Goal: Ask a question: Seek information or help from site administrators or community

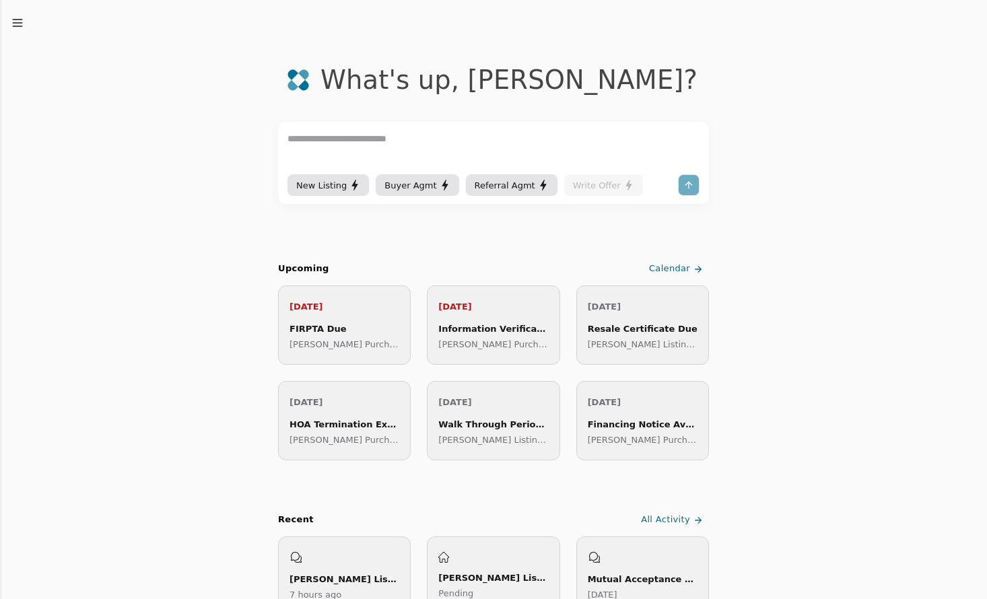
scroll to position [22, 0]
click at [684, 268] on span "Calendar" at bounding box center [669, 268] width 41 height 14
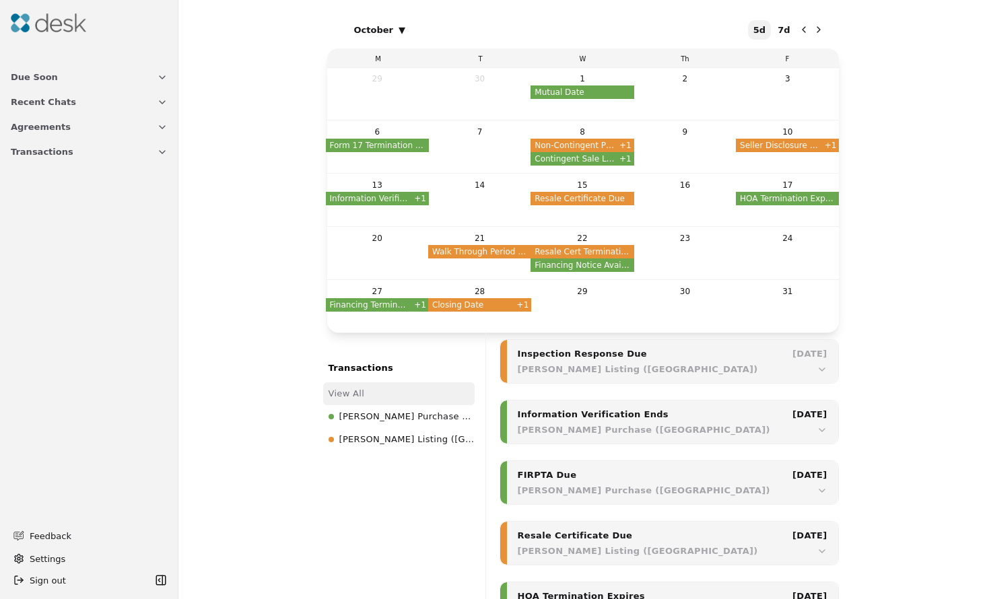
scroll to position [687, 0]
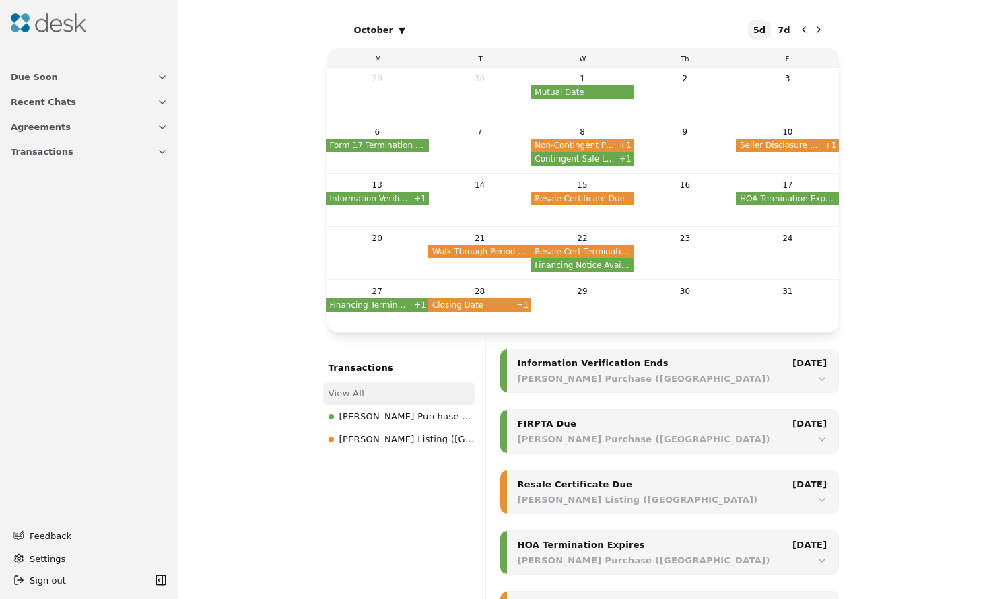
click at [133, 80] on button "Due Soon" at bounding box center [89, 77] width 173 height 25
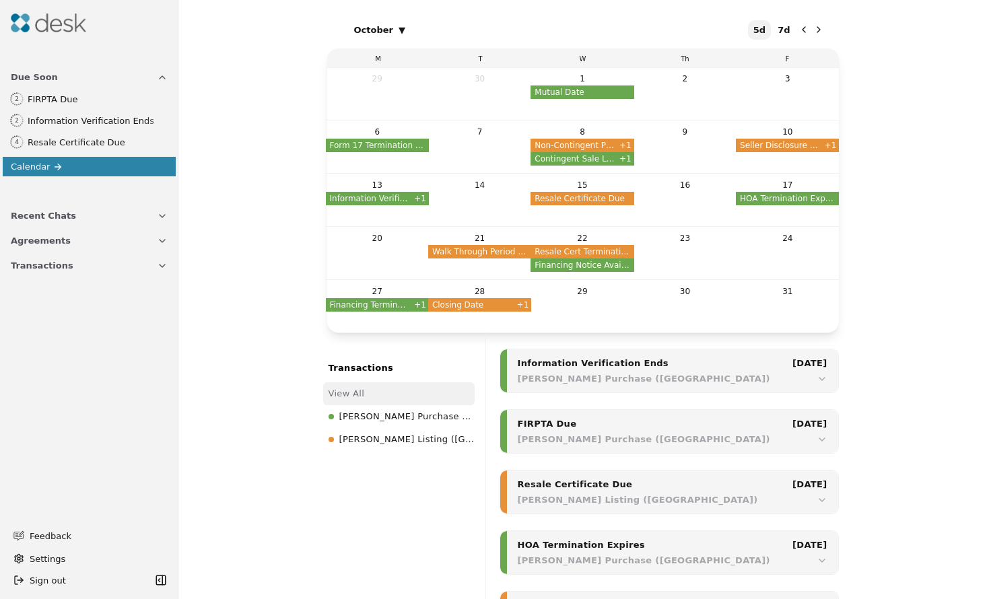
click at [133, 80] on button "Due Soon" at bounding box center [89, 77] width 173 height 25
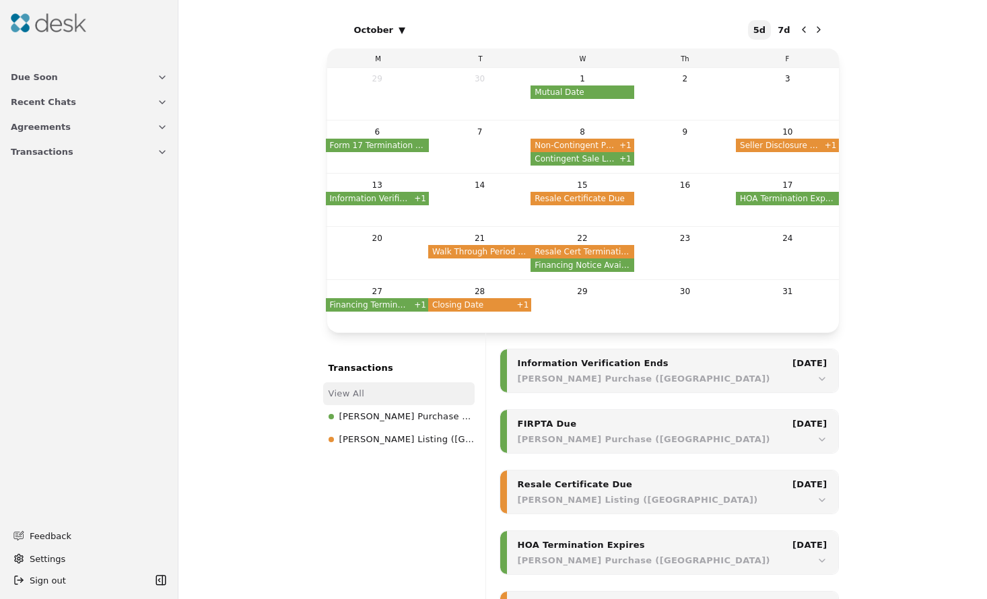
click at [133, 80] on button "Due Soon" at bounding box center [89, 77] width 173 height 25
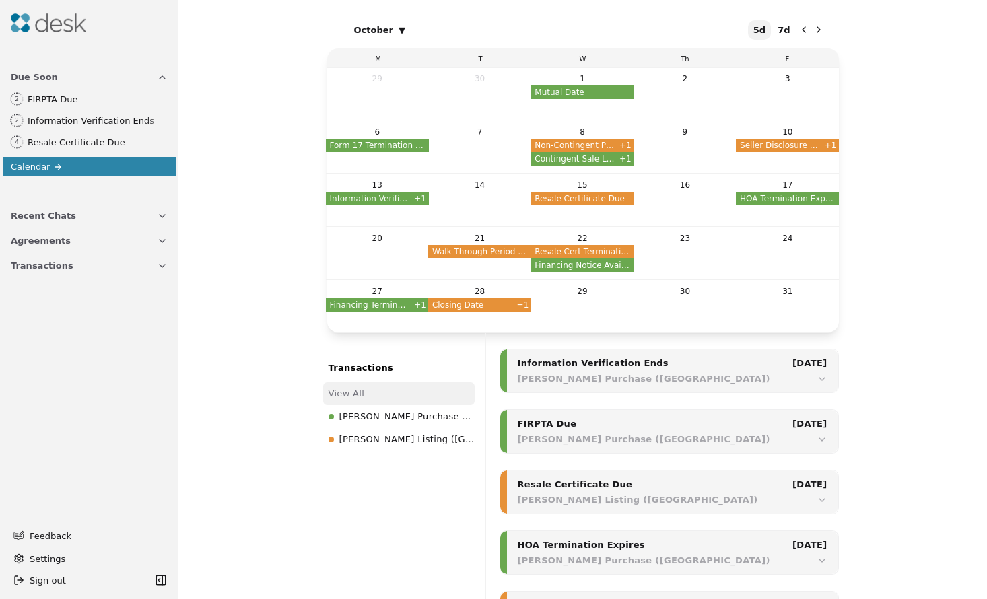
click at [131, 212] on button "Recent Chats" at bounding box center [89, 215] width 173 height 25
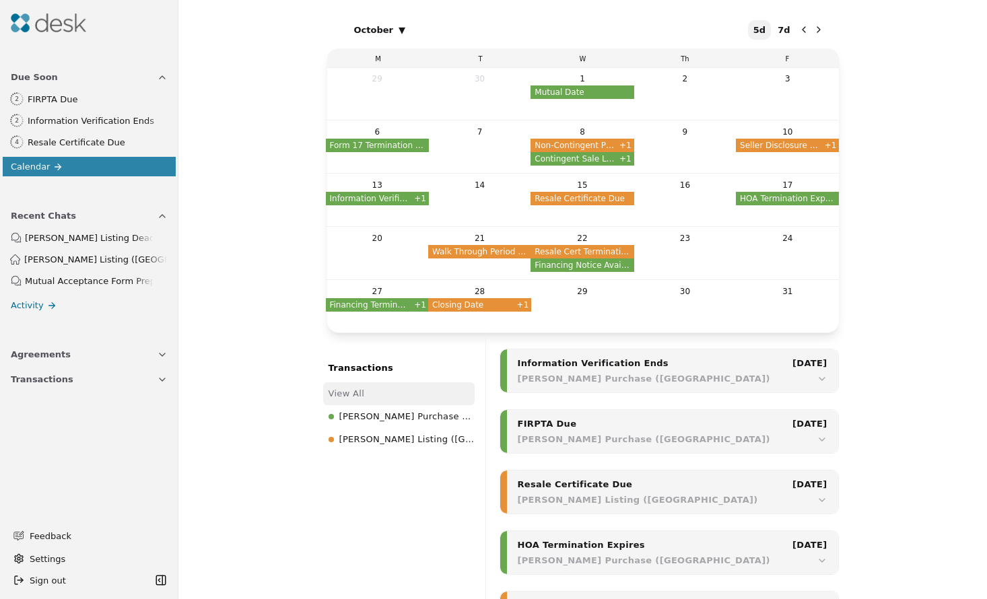
click at [131, 212] on button "Recent Chats" at bounding box center [89, 215] width 173 height 25
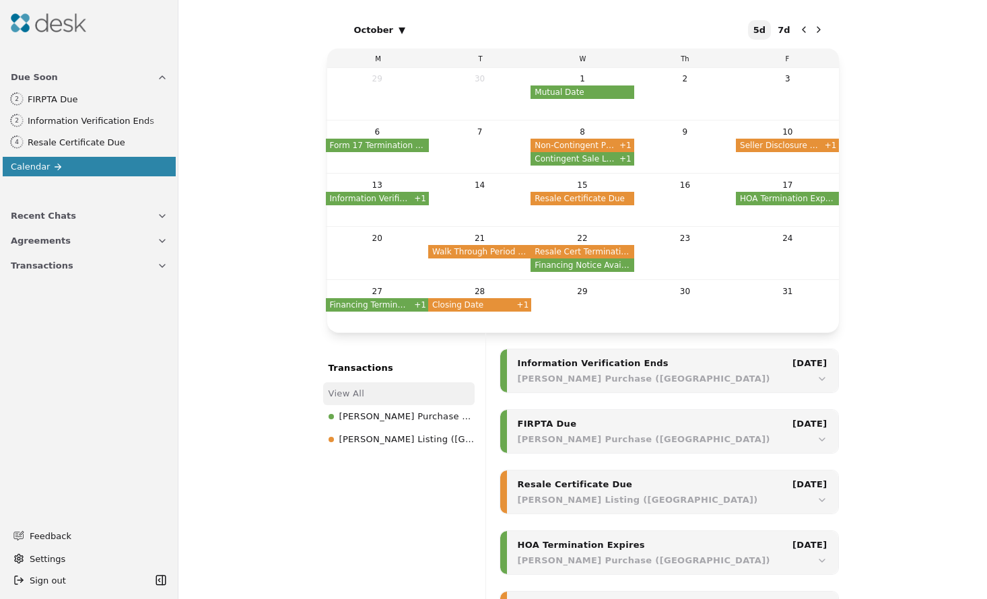
click at [75, 559] on button "Settings" at bounding box center [89, 559] width 162 height 22
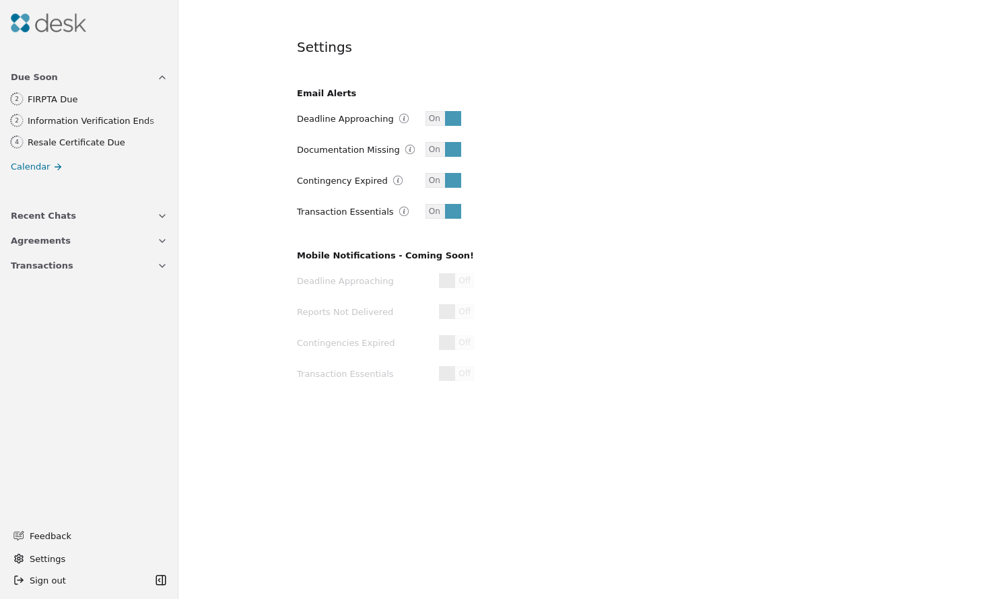
click at [82, 555] on button "Settings" at bounding box center [89, 559] width 162 height 22
click at [162, 240] on icon "button" at bounding box center [162, 241] width 11 height 11
click at [127, 164] on link "Calendar" at bounding box center [89, 167] width 173 height 20
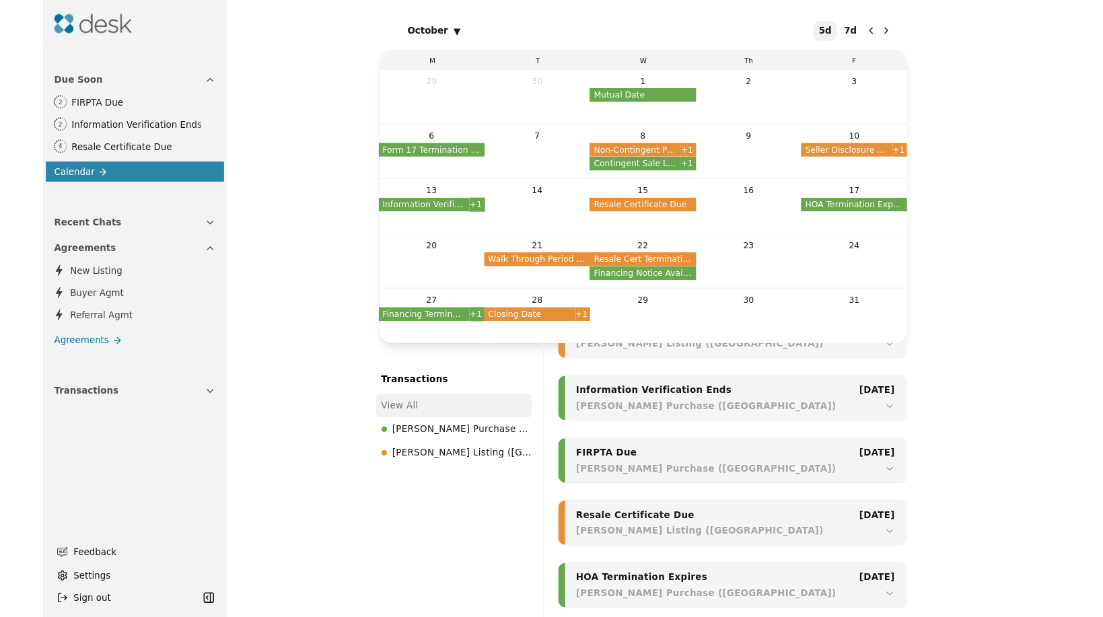
scroll to position [687, 0]
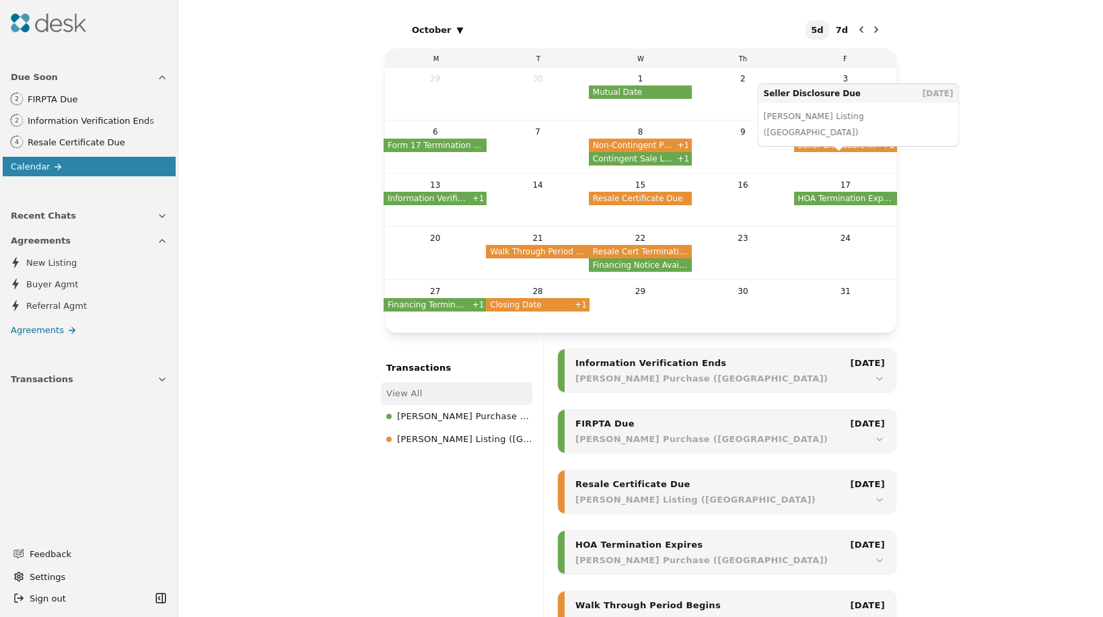
click at [832, 148] on span "Seller Disclosure Due" at bounding box center [838, 145] width 89 height 13
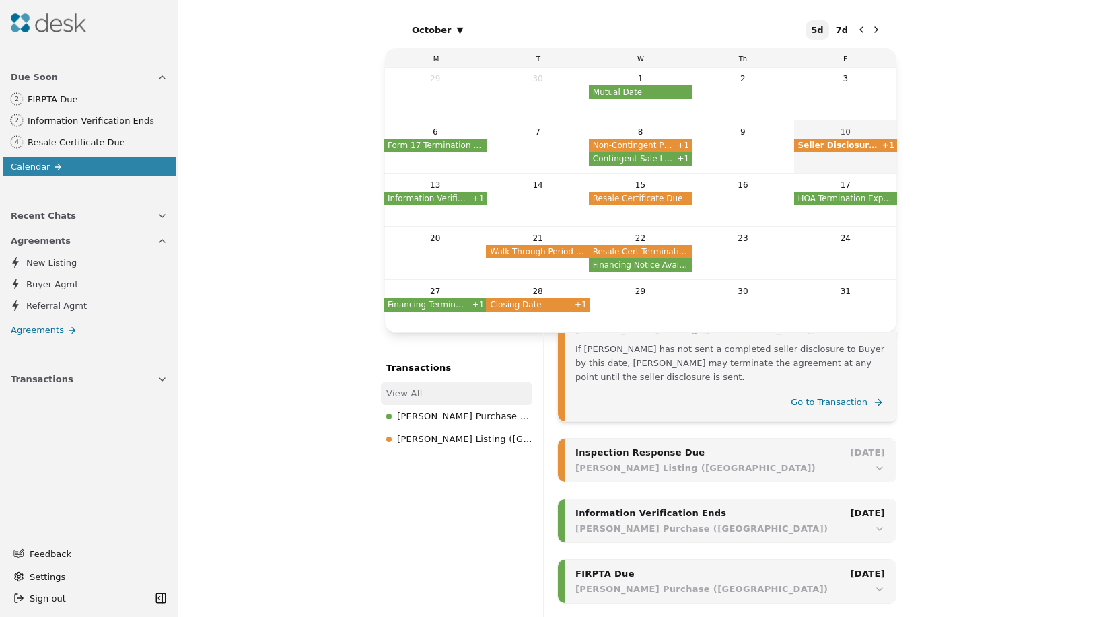
scroll to position [565, 0]
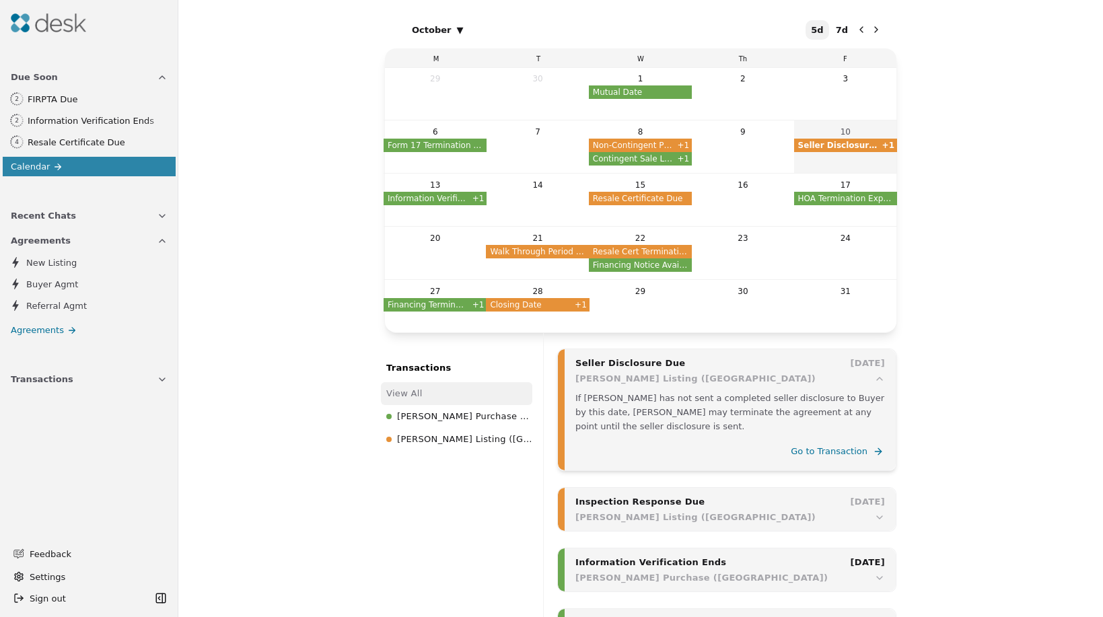
click at [148, 79] on button "Due Soon" at bounding box center [89, 77] width 173 height 25
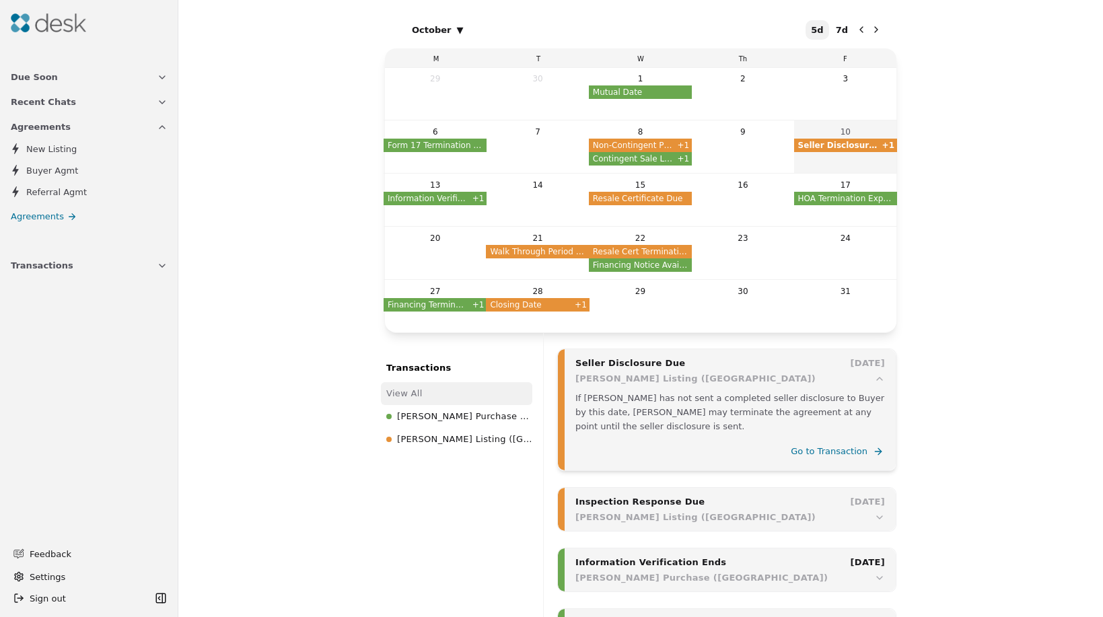
click at [46, 15] on img at bounding box center [48, 22] width 75 height 19
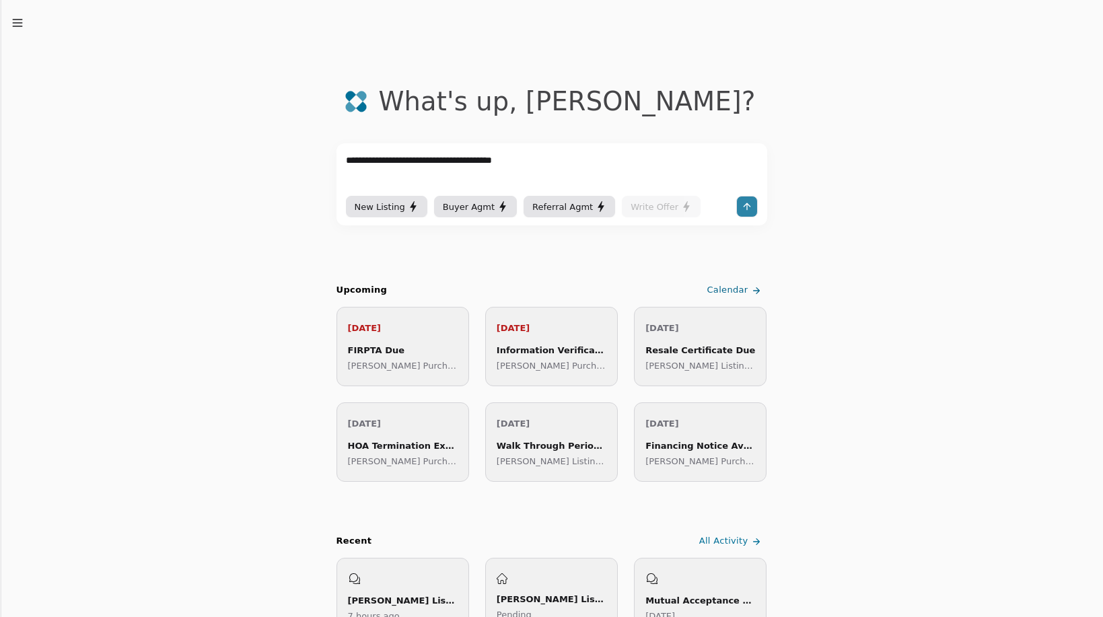
type textarea "**********"
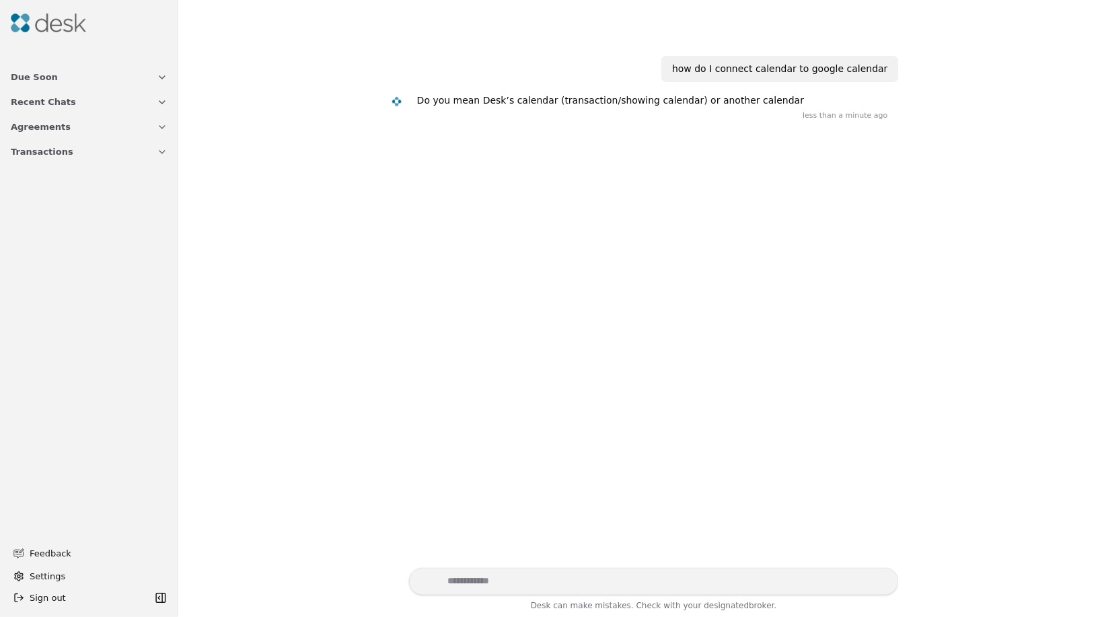
scroll to position [73, 0]
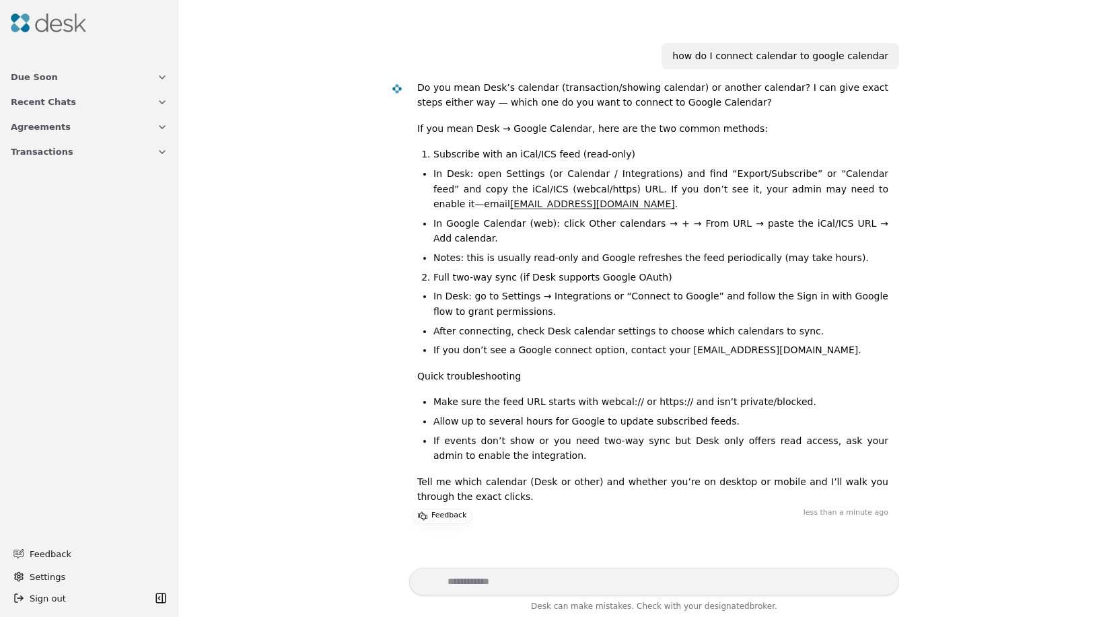
click at [38, 581] on span "Settings" at bounding box center [48, 577] width 36 height 14
